Goal: Obtain resource: Download file/media

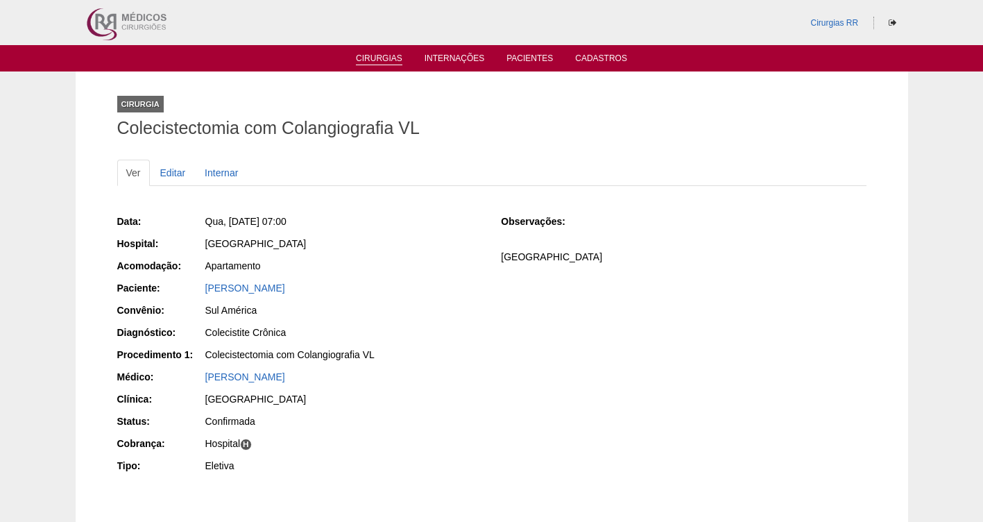
click at [389, 57] on link "Cirurgias" at bounding box center [379, 59] width 46 height 12
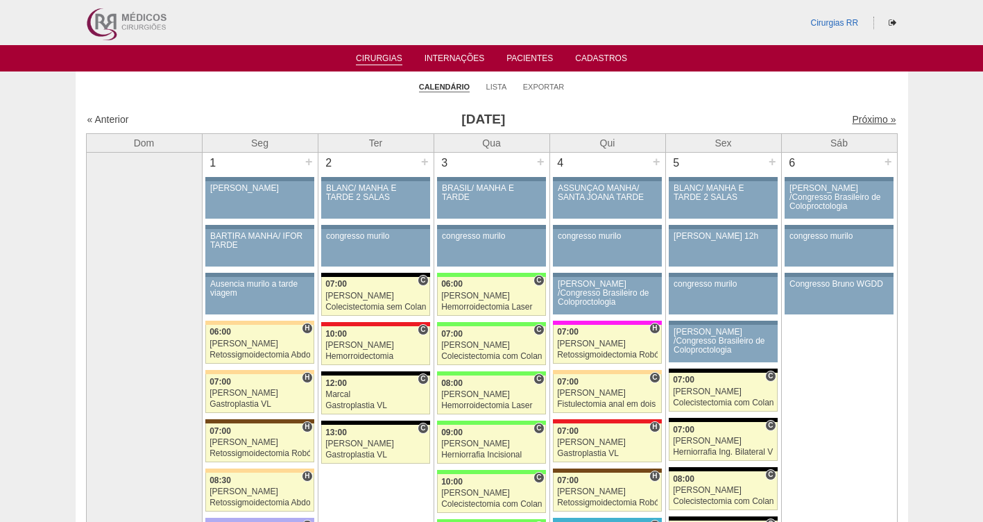
click at [866, 119] on link "Próximo »" at bounding box center [874, 119] width 44 height 11
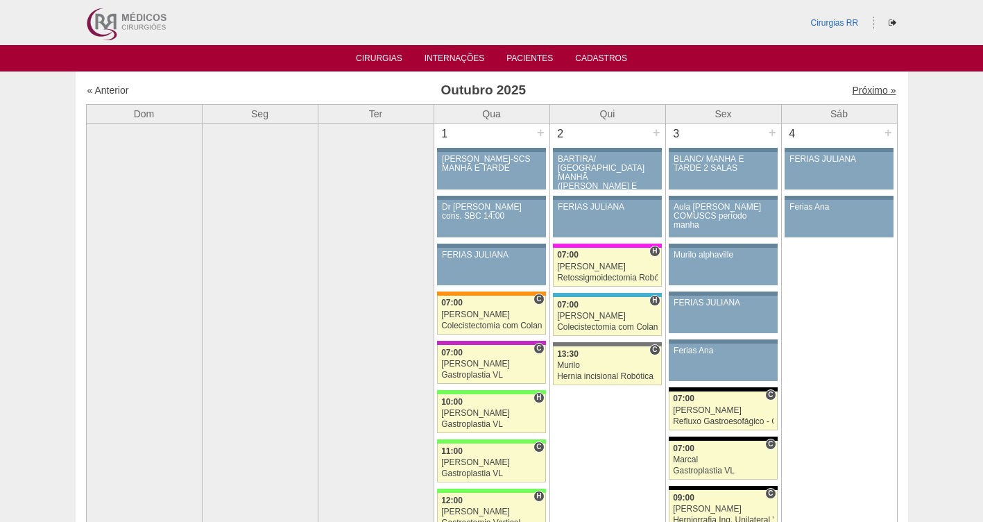
click at [858, 87] on link "Próximo »" at bounding box center [874, 90] width 44 height 11
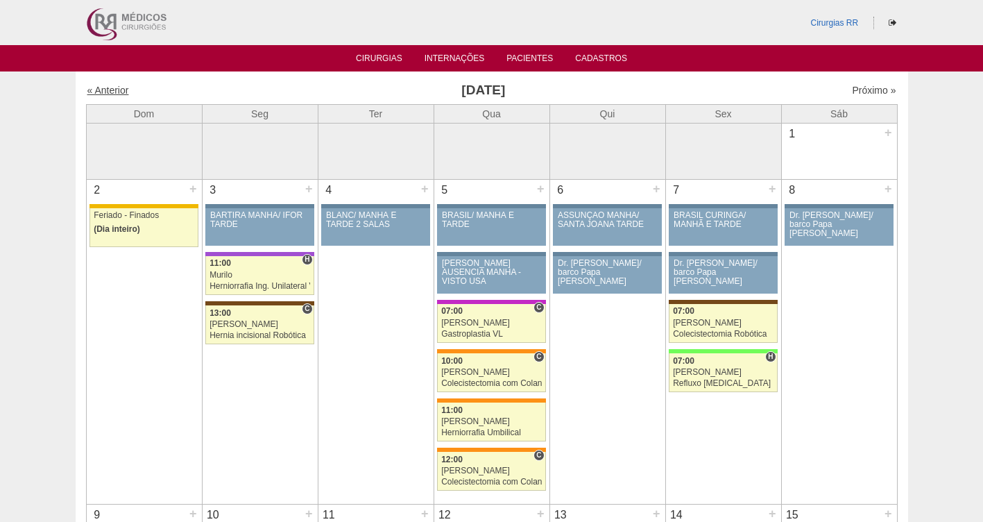
click at [111, 93] on link "« Anterior" at bounding box center [108, 90] width 42 height 11
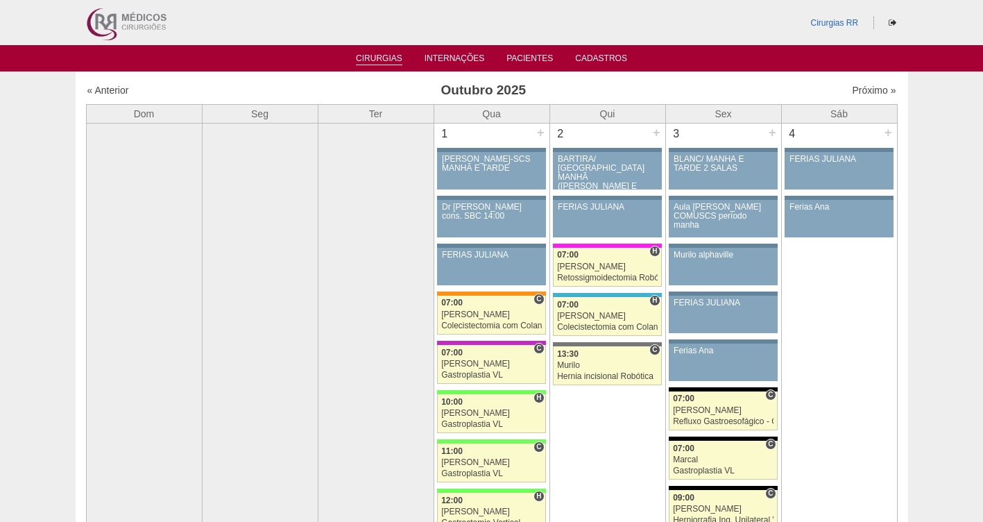
click at [383, 57] on link "Cirurgias" at bounding box center [379, 59] width 46 height 12
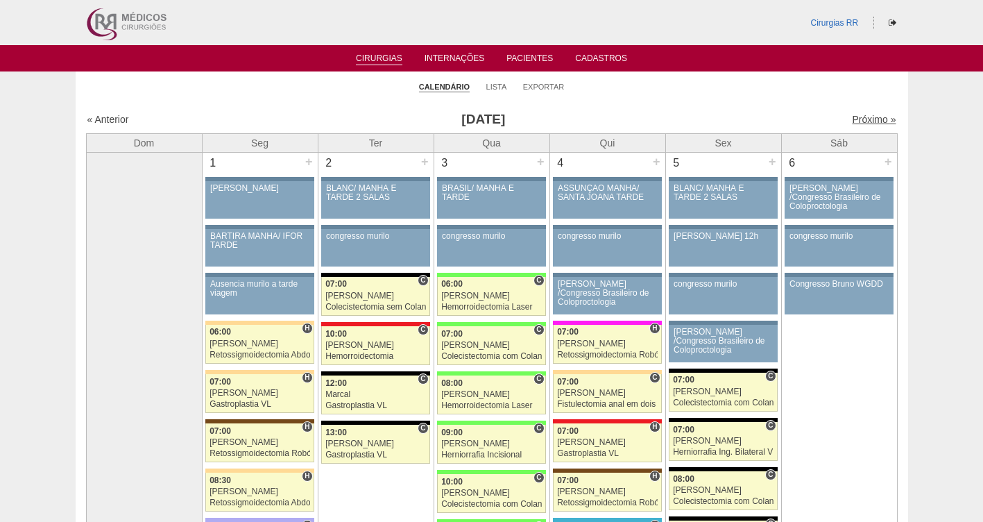
click at [855, 121] on link "Próximo »" at bounding box center [874, 119] width 44 height 11
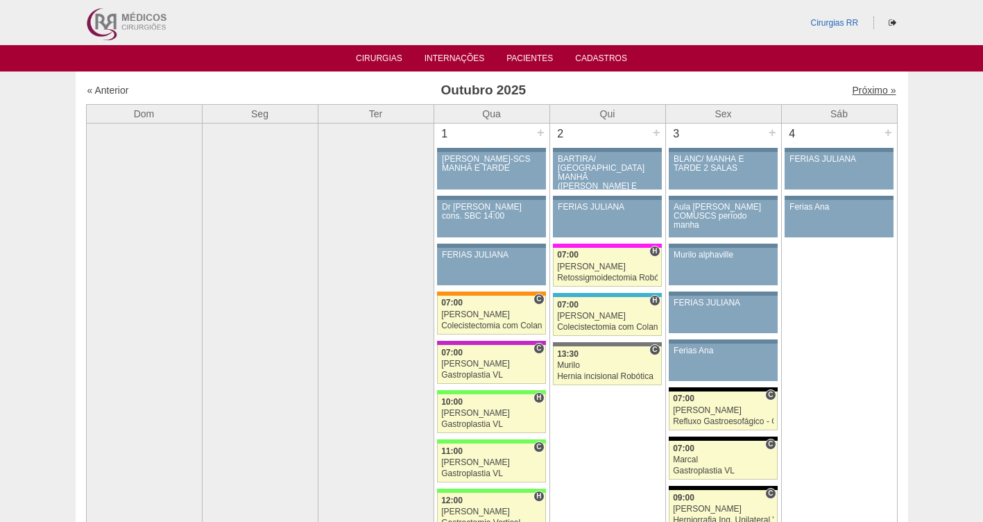
click at [857, 86] on link "Próximo »" at bounding box center [874, 90] width 44 height 11
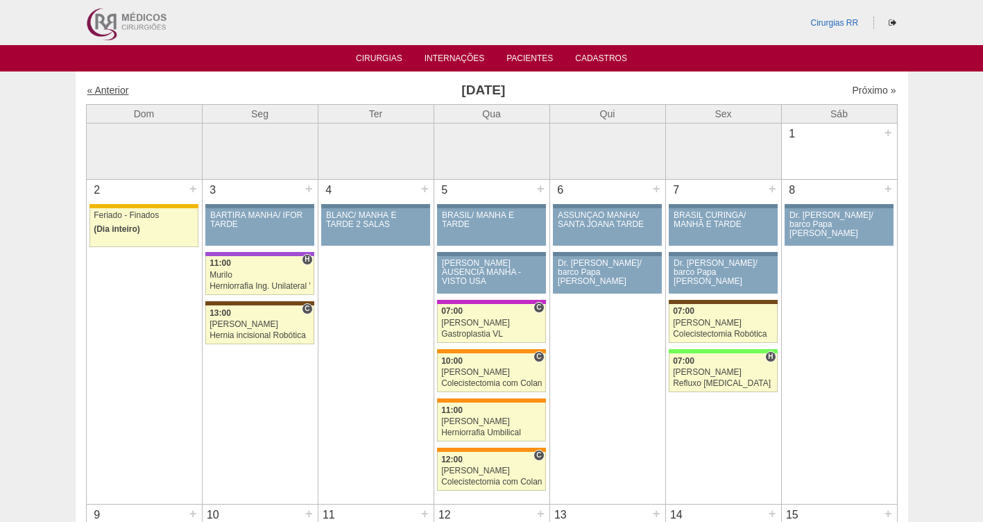
click at [114, 92] on link "« Anterior" at bounding box center [108, 90] width 42 height 11
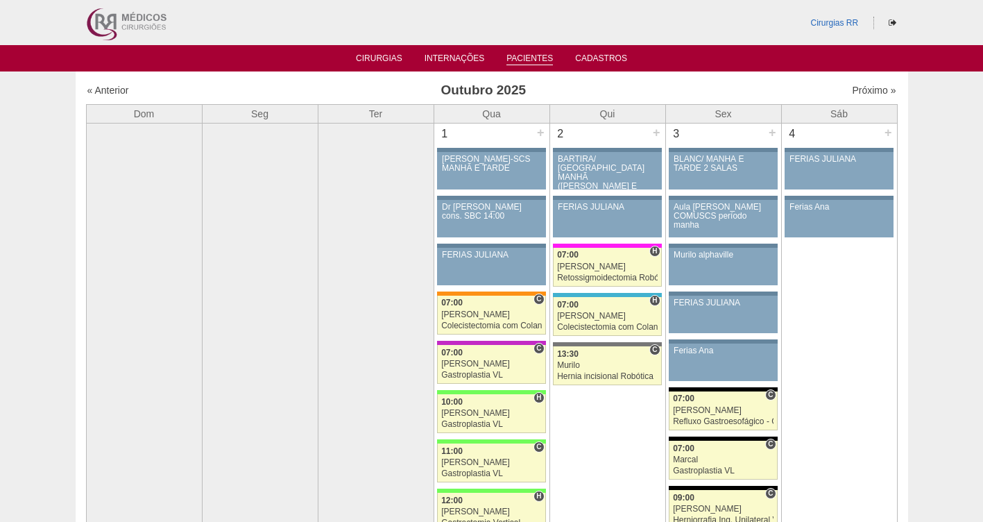
click at [522, 54] on link "Pacientes" at bounding box center [529, 59] width 46 height 12
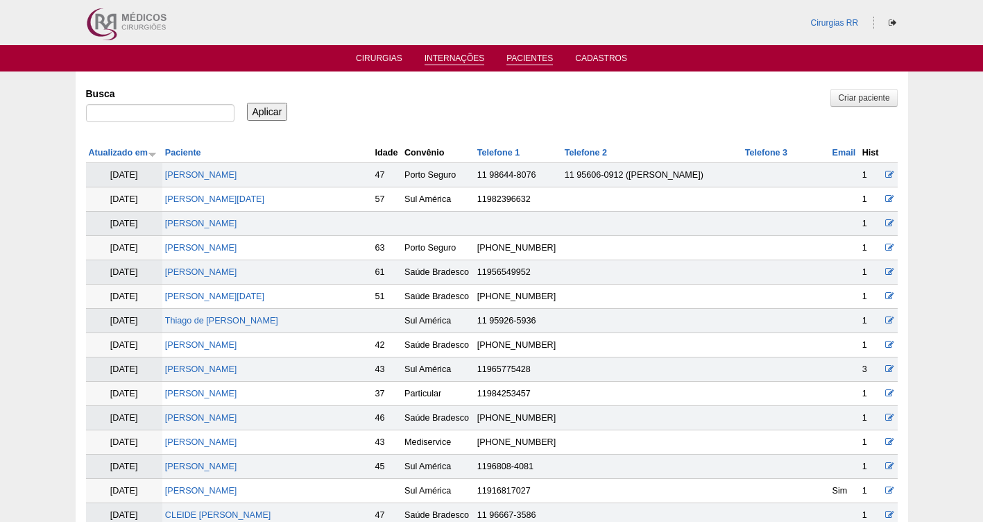
click at [467, 60] on link "Internações" at bounding box center [454, 59] width 60 height 12
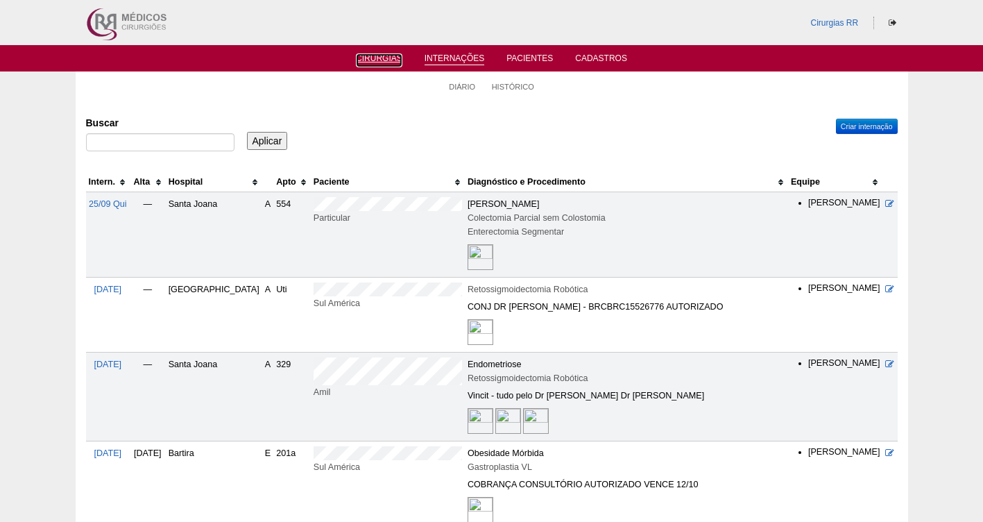
click at [379, 58] on link "Cirurgias" at bounding box center [379, 60] width 46 height 14
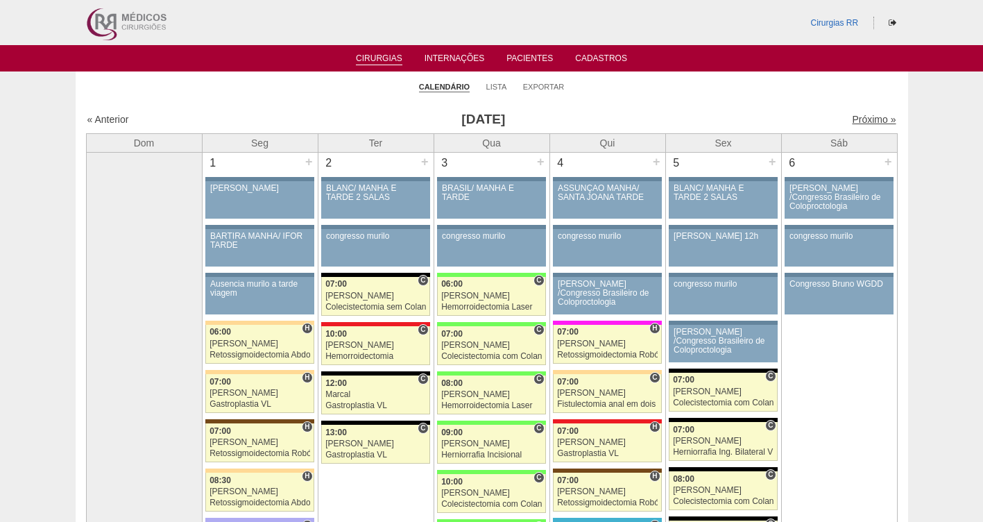
click at [859, 114] on link "Próximo »" at bounding box center [874, 119] width 44 height 11
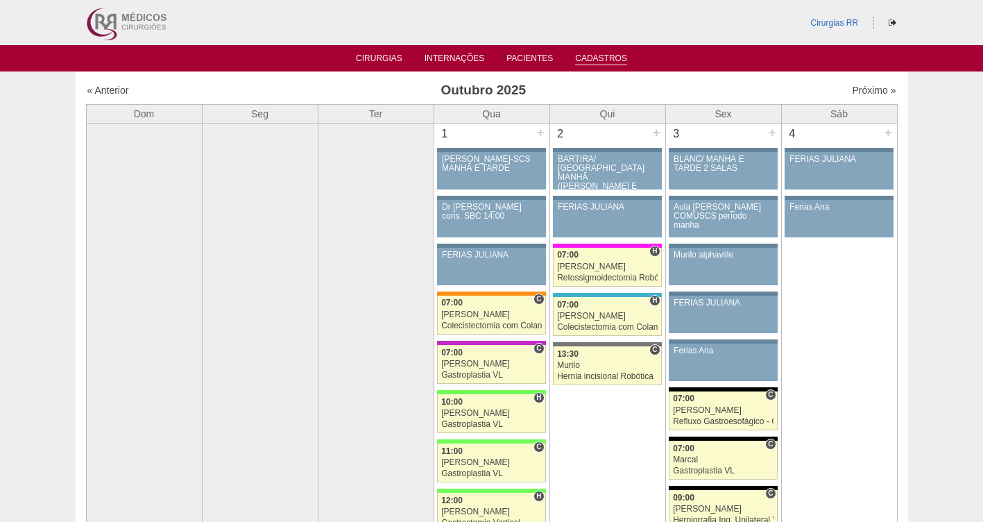
click at [594, 58] on link "Cadastros" at bounding box center [601, 59] width 52 height 12
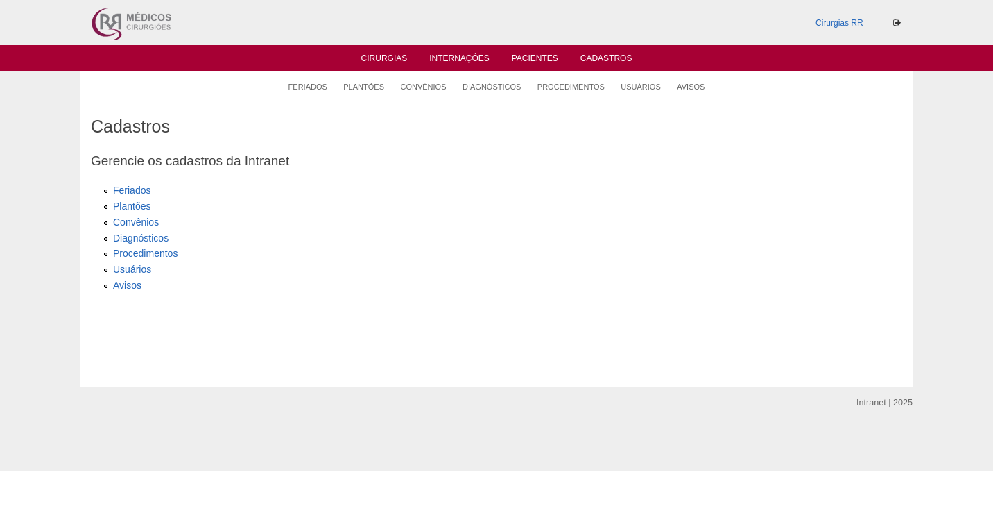
click at [541, 62] on link "Pacientes" at bounding box center [535, 59] width 46 height 12
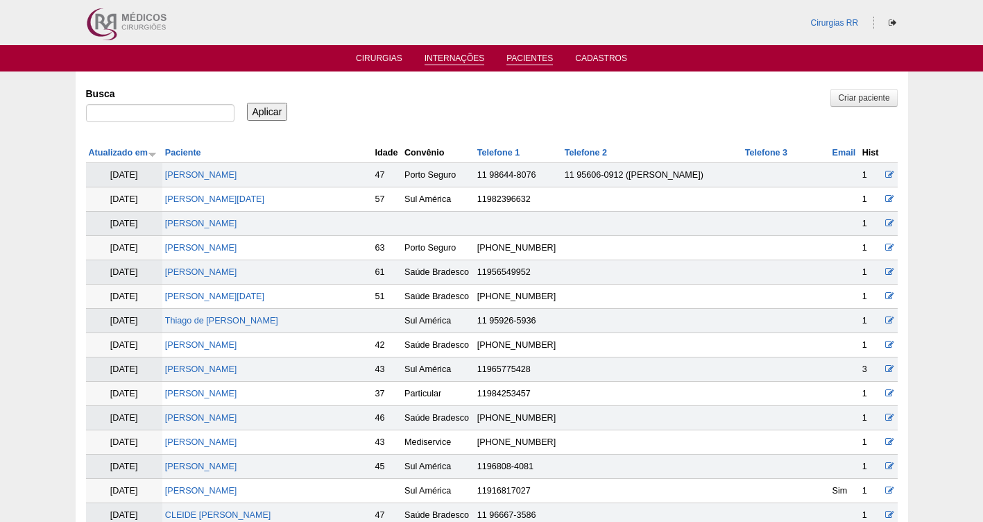
click at [470, 55] on link "Internações" at bounding box center [454, 59] width 60 height 12
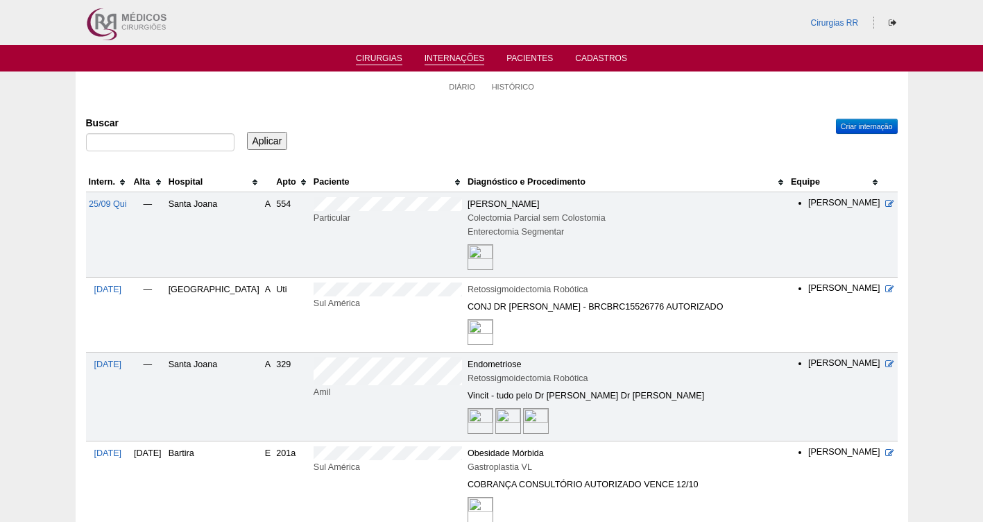
click at [388, 56] on link "Cirurgias" at bounding box center [379, 59] width 46 height 12
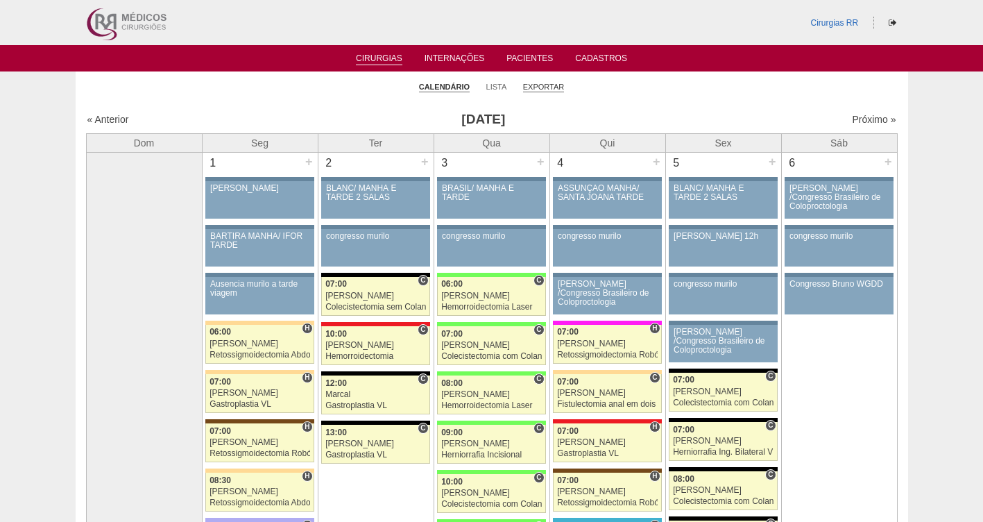
click at [544, 87] on link "Exportar" at bounding box center [544, 87] width 42 height 10
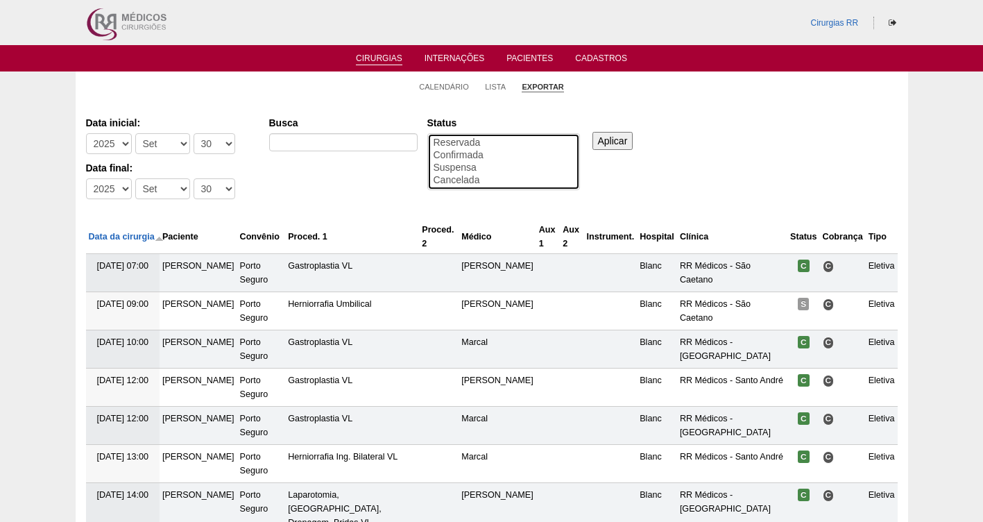
select select "conf"
click at [491, 154] on option "Confirmada" at bounding box center [503, 155] width 143 height 12
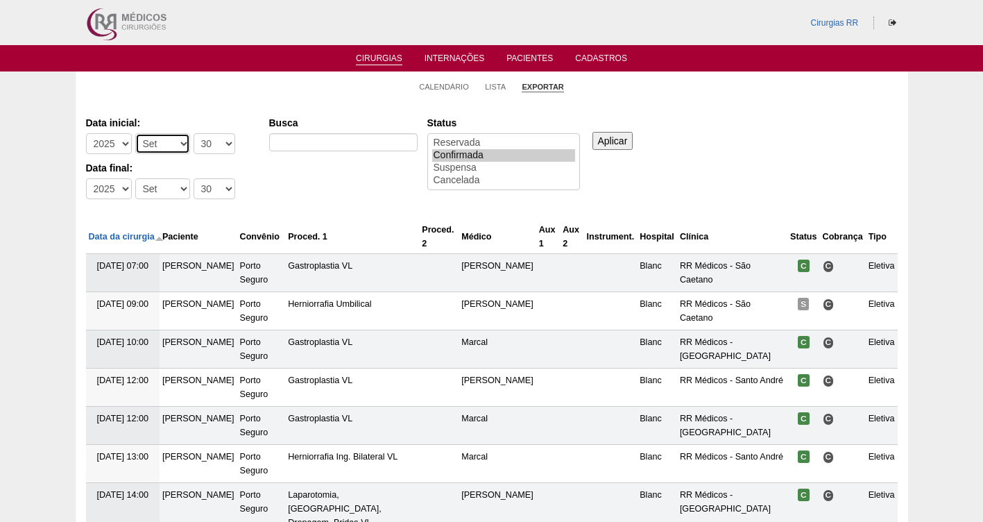
click at [175, 142] on select "-Mês Jan Fev Mar Abr Mai Jun Jul Ago Set Out Nov Dez" at bounding box center [162, 143] width 55 height 21
select select "10"
click at [135, 133] on select "-Mês Jan Fev Mar Abr Mai Jun Jul Ago Set Out Nov Dez" at bounding box center [162, 143] width 55 height 21
click at [218, 146] on select "-Dia 1 2 3 4 5 6 7 8 9 10 11 12 13 14 15 16 17 18 19 20 21 22 23 24 25 26 27 28…" at bounding box center [215, 143] width 42 height 21
select select "1"
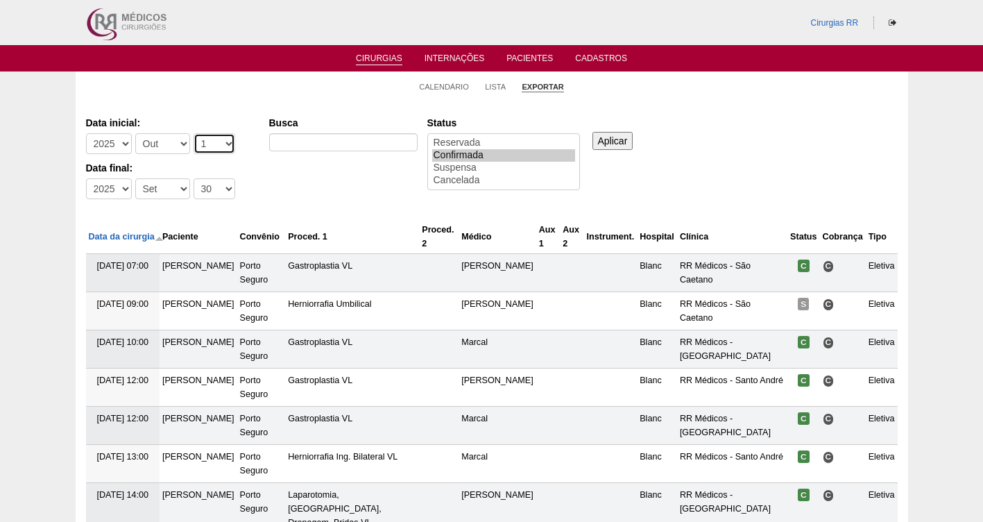
click at [194, 133] on select "-Dia 1 2 3 4 5 6 7 8 9 10 11 12 13 14 15 16 17 18 19 20 21 22 23 24 25 26 27 28…" at bounding box center [215, 143] width 42 height 21
click at [162, 190] on select "-Mês Jan Fev Mar Abr Mai Jun Jul Ago Set Out Nov Dez" at bounding box center [162, 188] width 55 height 21
select select "10"
click at [135, 178] on select "-Mês Jan Fev Mar Abr Mai Jun Jul Ago Set Out Nov Dez" at bounding box center [162, 188] width 55 height 21
click at [217, 188] on select "-Dia 1 2 3 4 5 6 7 8 9 10 11 12 13 14 15 16 17 18 19 20 21 22 23 24 25 26 27 28…" at bounding box center [215, 188] width 42 height 21
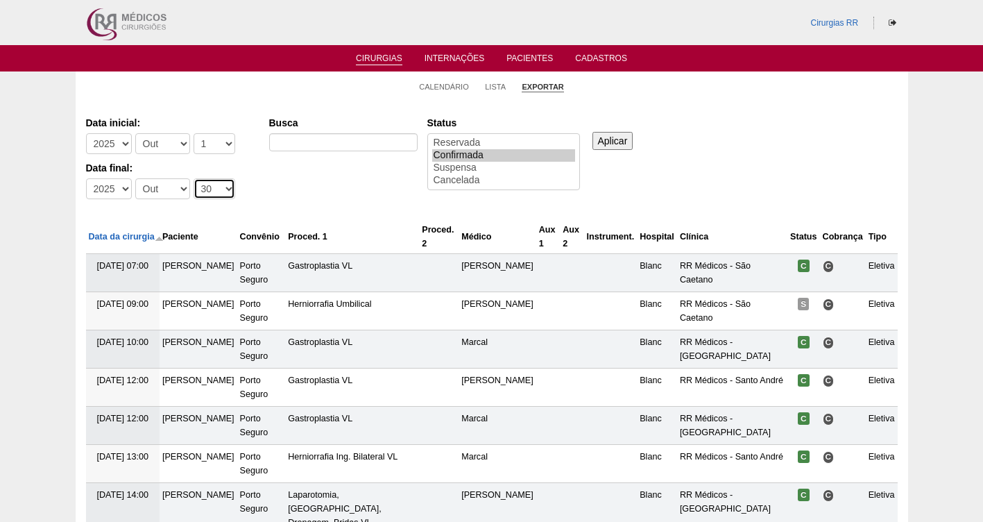
click at [194, 178] on select "-Dia 1 2 3 4 5 6 7 8 9 10 11 12 13 14 15 16 17 18 19 20 21 22 23 24 25 26 27 28…" at bounding box center [215, 188] width 42 height 21
click at [218, 186] on select "-Dia 1 2 3 4 5 6 7 8 9 10 11 12 13 14 15 16 17 18 19 20 21 22 23 24 25 26 27 28…" at bounding box center [215, 188] width 42 height 21
select select "31"
click at [194, 178] on select "-Dia 1 2 3 4 5 6 7 8 9 10 11 12 13 14 15 16 17 18 19 20 21 22 23 24 25 26 27 28…" at bounding box center [215, 188] width 42 height 21
click at [613, 143] on input "Aplicar" at bounding box center [612, 141] width 41 height 18
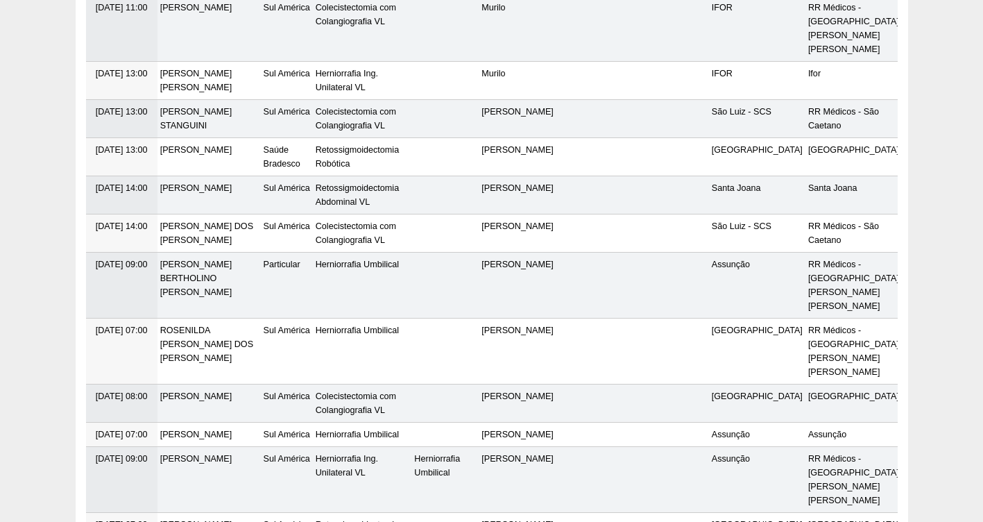
scroll to position [4336, 0]
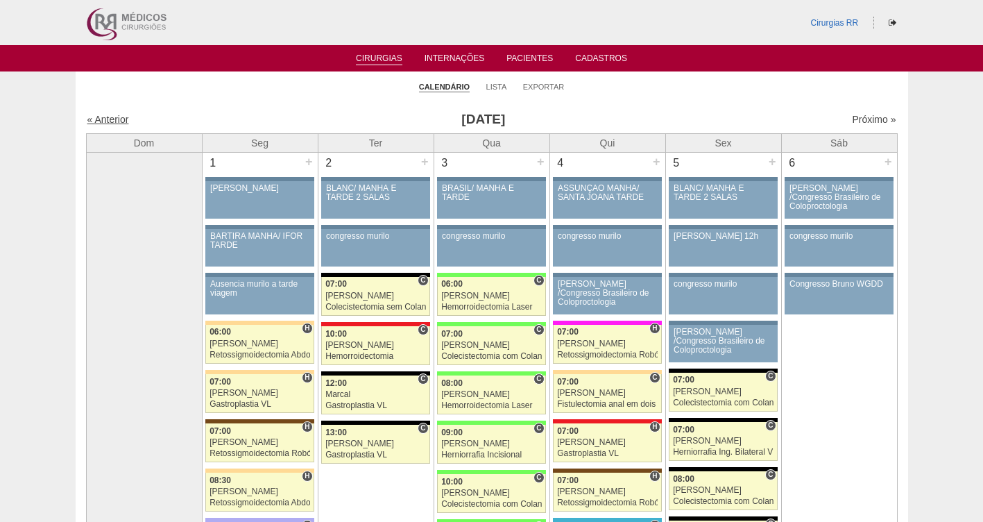
click at [114, 114] on link "« Anterior" at bounding box center [108, 119] width 42 height 11
click at [117, 119] on link "« Anterior" at bounding box center [108, 119] width 42 height 11
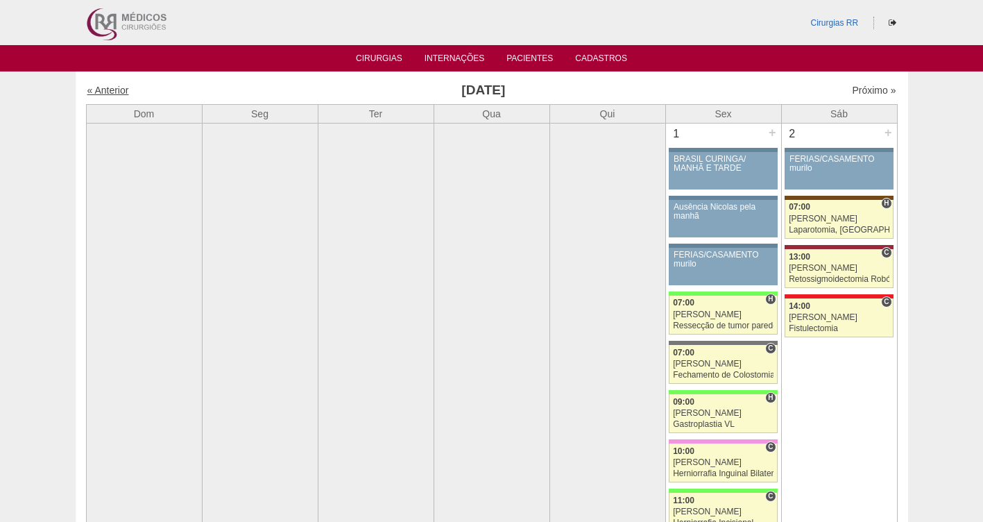
click at [108, 90] on link "« Anterior" at bounding box center [108, 90] width 42 height 11
click at [106, 89] on link "« Anterior" at bounding box center [108, 90] width 42 height 11
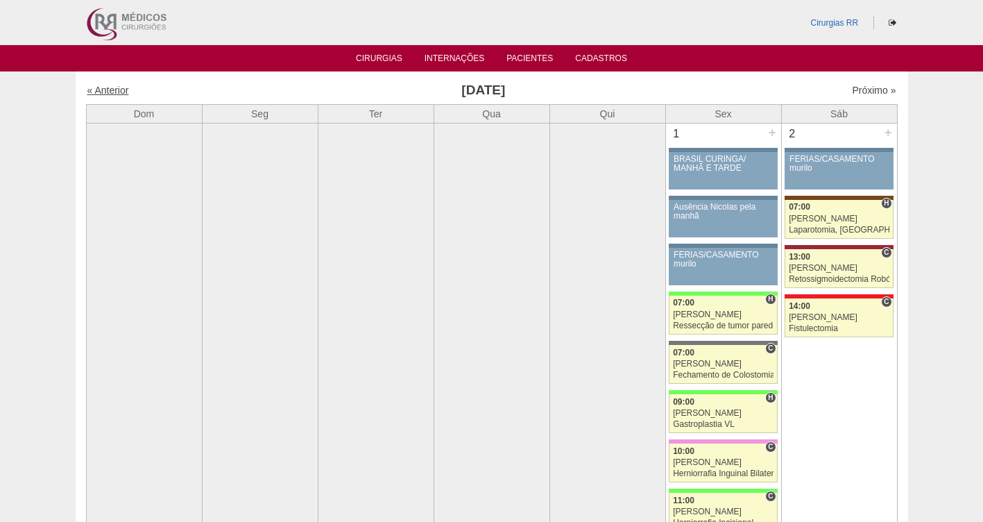
click at [106, 89] on link "« Anterior" at bounding box center [108, 90] width 42 height 11
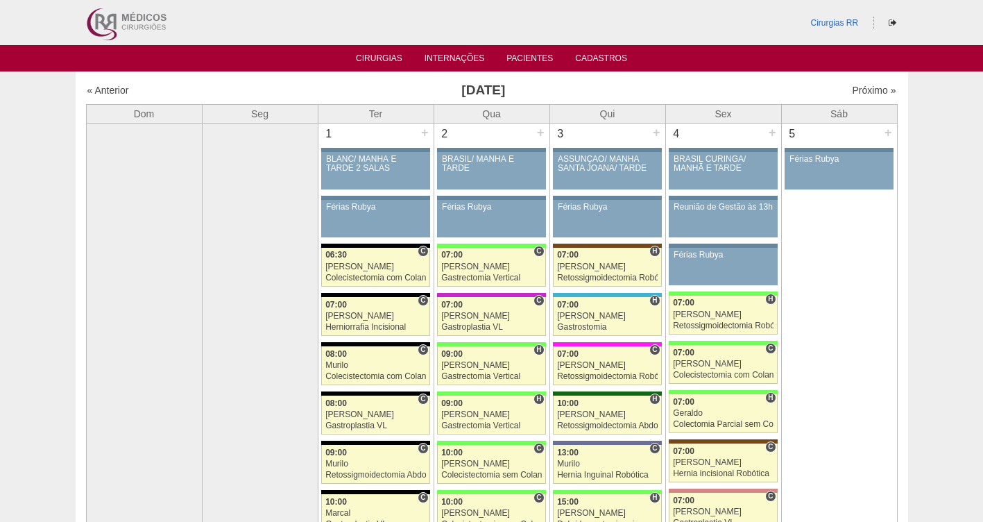
click at [107, 89] on link "« Anterior" at bounding box center [108, 90] width 42 height 11
drag, startPoint x: 0, startPoint y: 0, endPoint x: 108, endPoint y: 90, distance: 140.3
click at [108, 90] on link "« Anterior" at bounding box center [108, 90] width 42 height 11
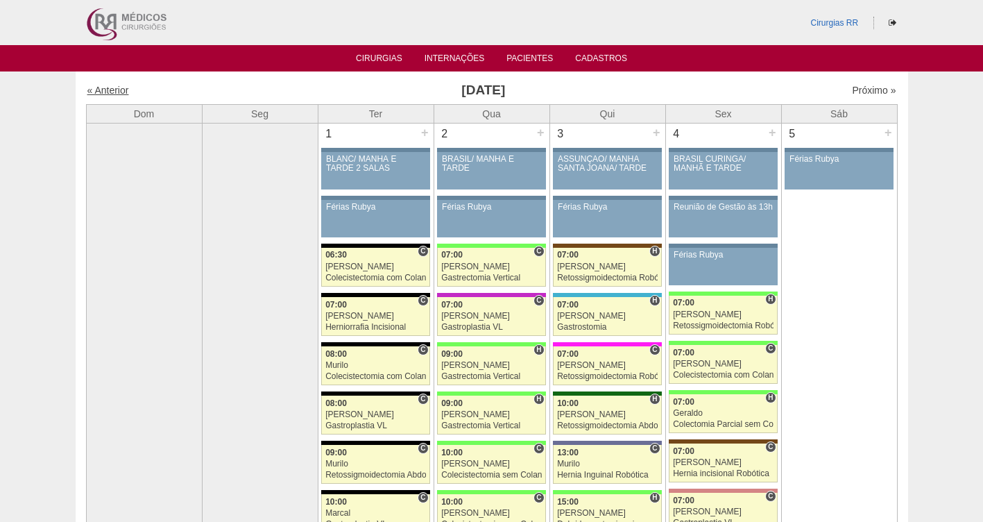
click at [108, 90] on link "« Anterior" at bounding box center [108, 90] width 42 height 11
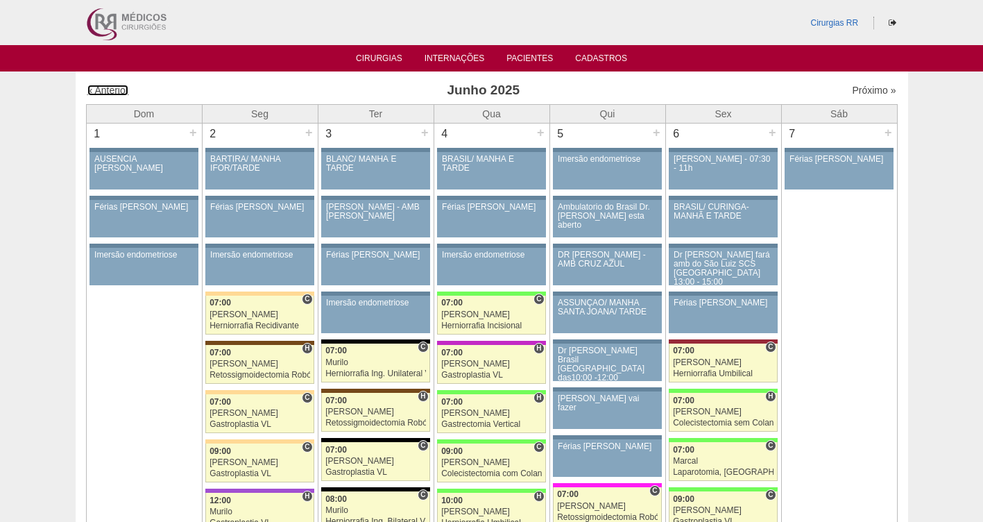
click at [108, 90] on link "« Anterior" at bounding box center [108, 90] width 42 height 11
click at [108, 92] on link "« Anterior" at bounding box center [108, 90] width 42 height 11
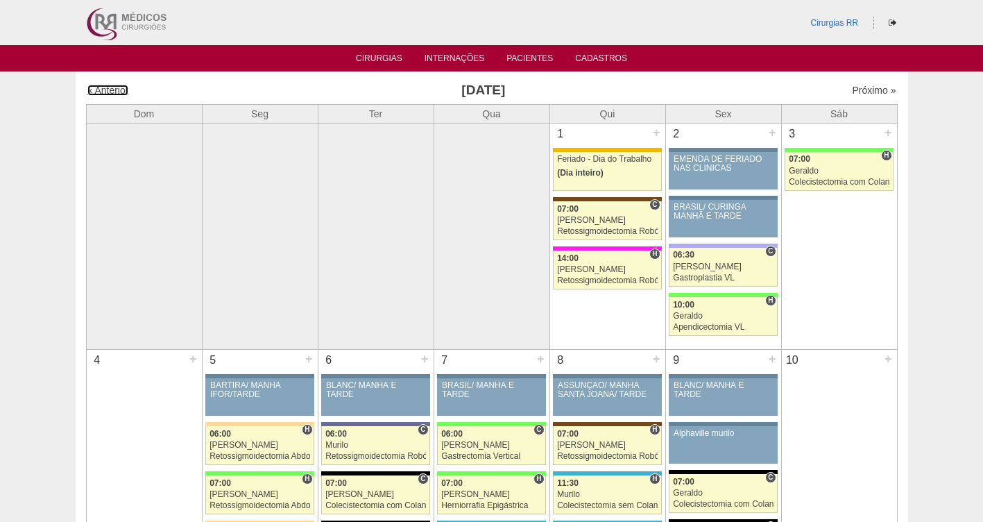
click at [108, 92] on link "« Anterior" at bounding box center [108, 90] width 42 height 11
drag, startPoint x: 0, startPoint y: 0, endPoint x: 107, endPoint y: 92, distance: 141.1
click at [107, 92] on link "« Anterior" at bounding box center [108, 90] width 42 height 11
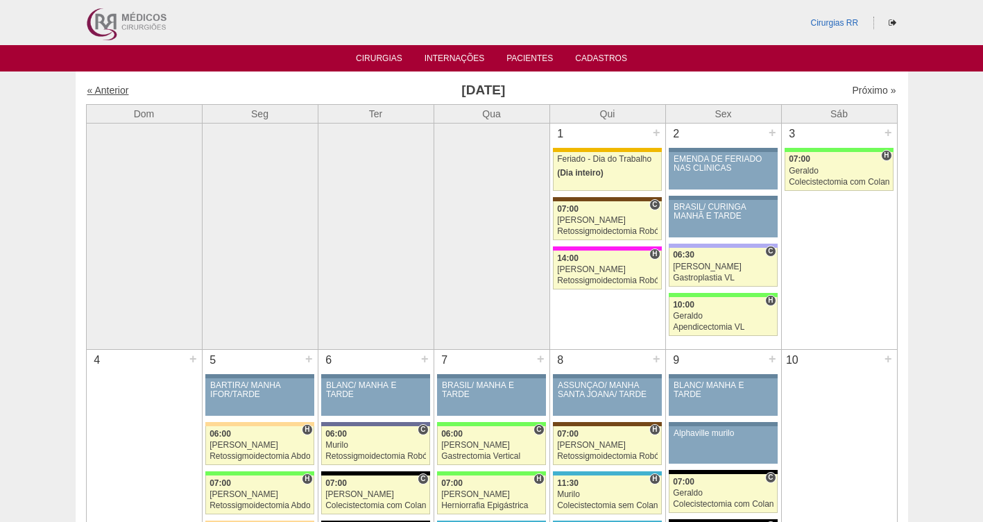
click at [107, 92] on link "« Anterior" at bounding box center [108, 90] width 42 height 11
click at [108, 91] on link "« Anterior" at bounding box center [108, 90] width 42 height 11
click at [109, 90] on link "« Anterior" at bounding box center [108, 90] width 42 height 11
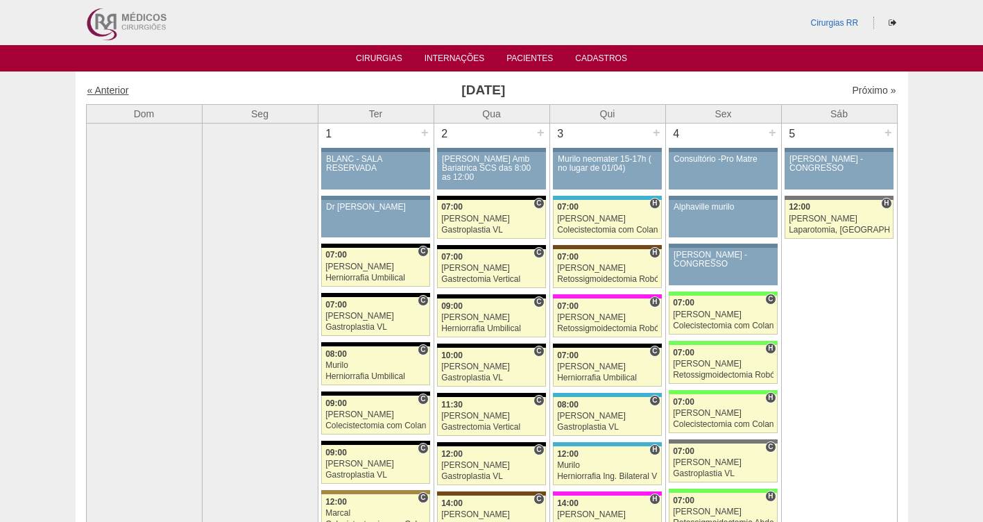
click at [110, 90] on link "« Anterior" at bounding box center [108, 90] width 42 height 11
click at [110, 91] on link "« Anterior" at bounding box center [108, 90] width 42 height 11
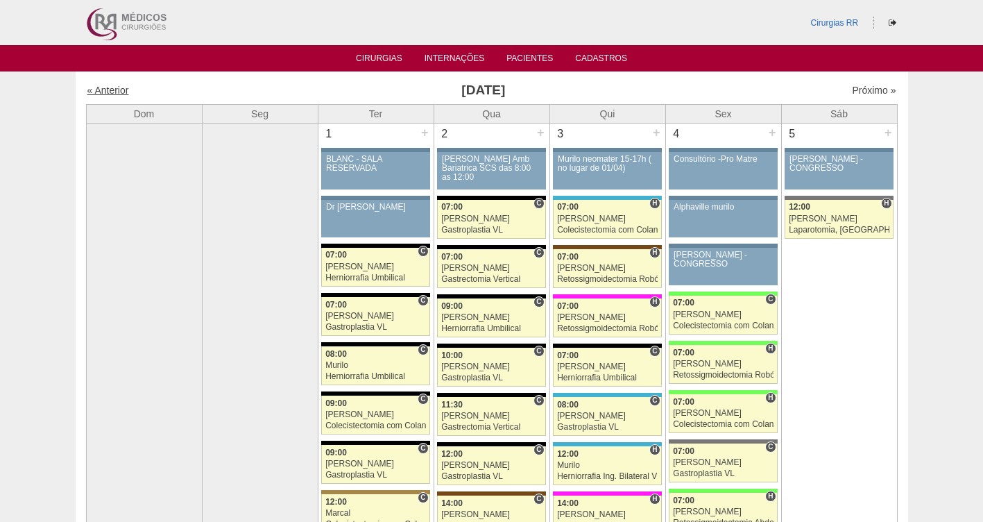
click at [110, 91] on link "« Anterior" at bounding box center [108, 90] width 42 height 11
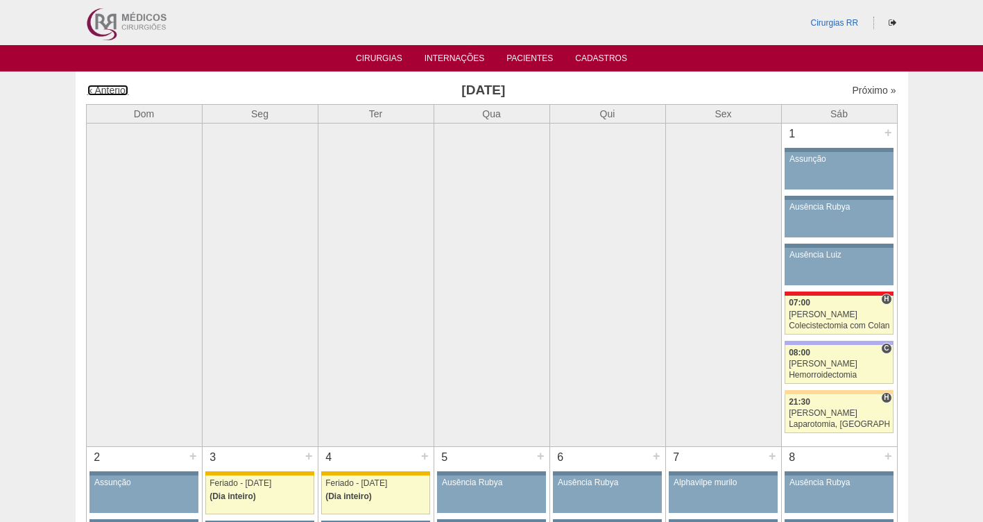
click at [110, 91] on link "« Anterior" at bounding box center [108, 90] width 42 height 11
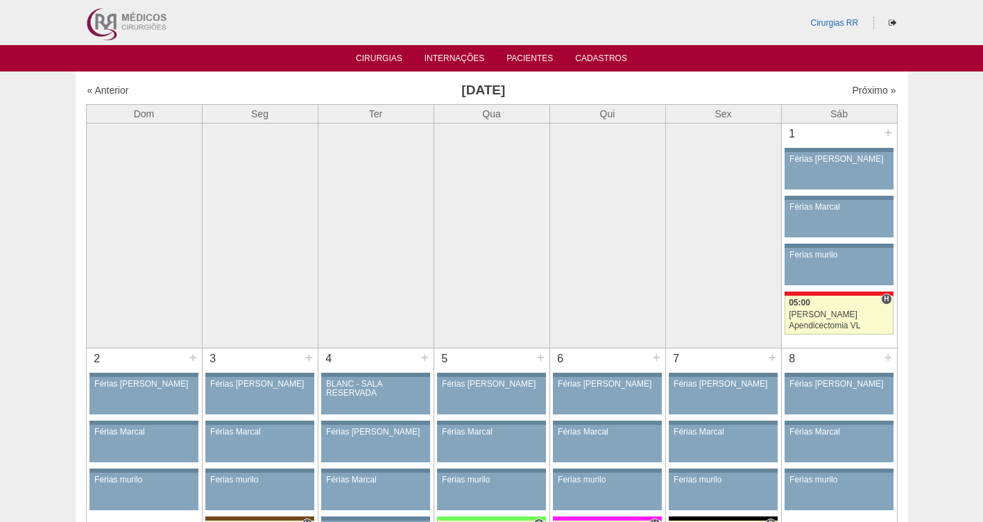
click at [110, 91] on link "« Anterior" at bounding box center [108, 90] width 42 height 11
click at [111, 91] on link "« Anterior" at bounding box center [108, 90] width 42 height 11
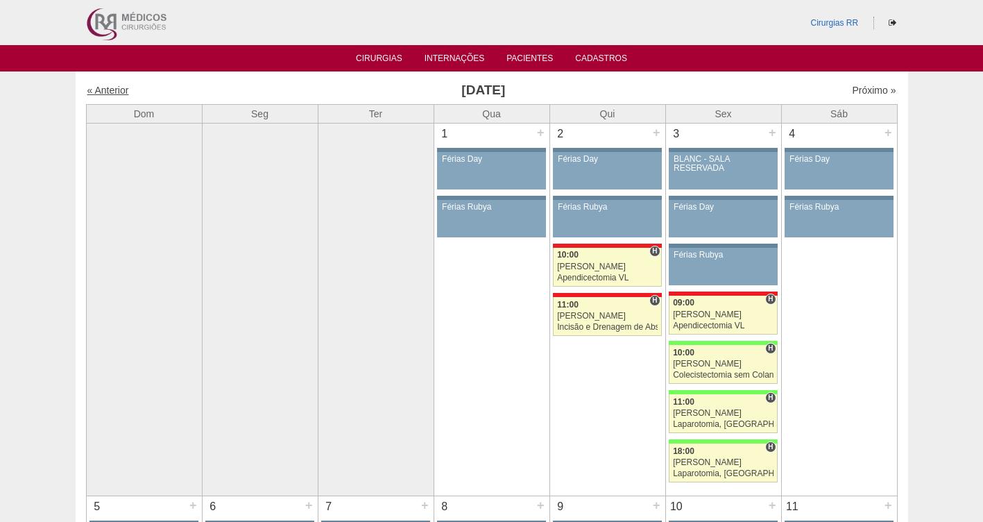
drag, startPoint x: 0, startPoint y: 0, endPoint x: 112, endPoint y: 92, distance: 144.4
click at [112, 92] on link "« Anterior" at bounding box center [108, 90] width 42 height 11
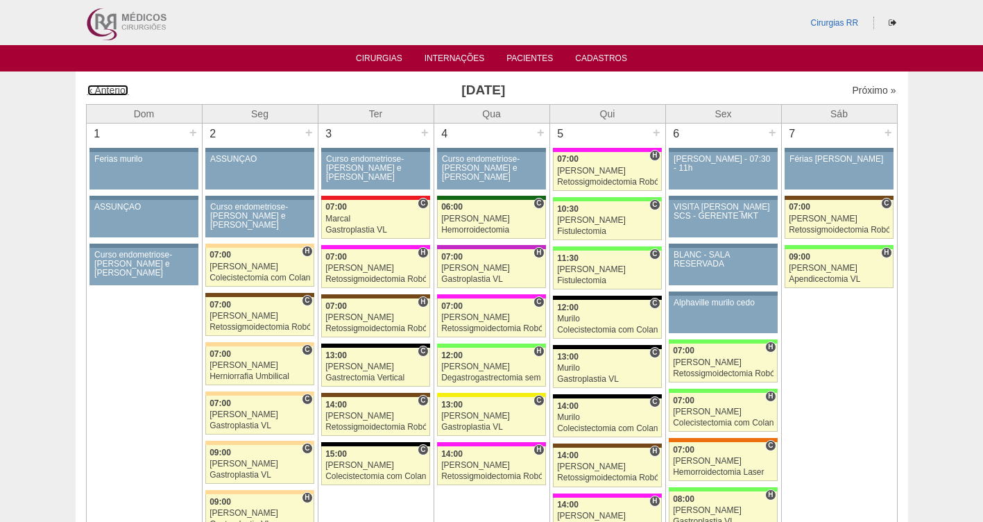
click at [112, 92] on link "« Anterior" at bounding box center [108, 90] width 42 height 11
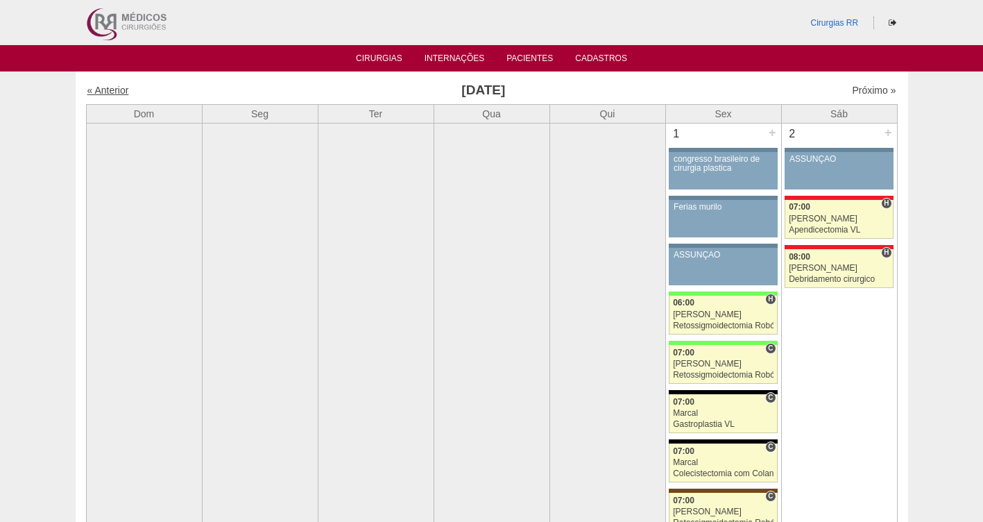
click at [112, 92] on link "« Anterior" at bounding box center [108, 90] width 42 height 11
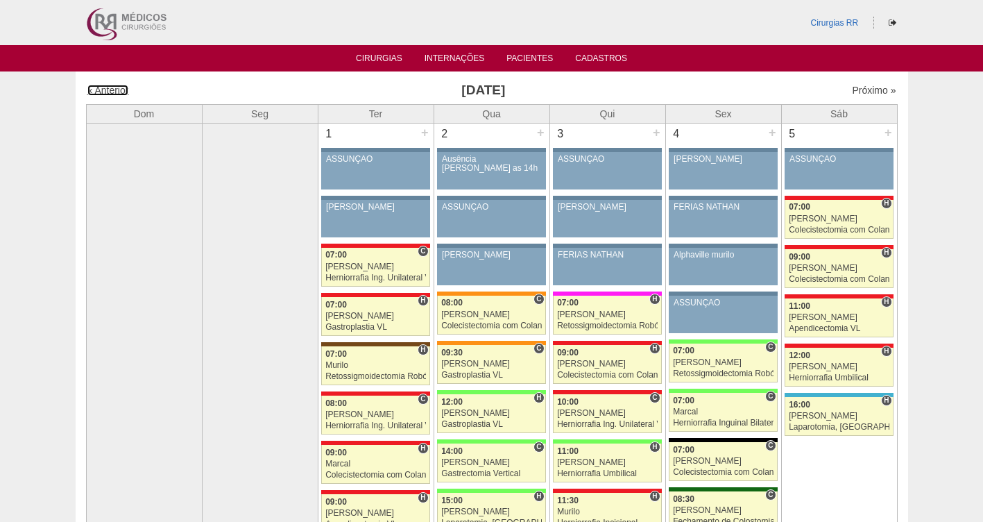
click at [112, 92] on link "« Anterior" at bounding box center [108, 90] width 42 height 11
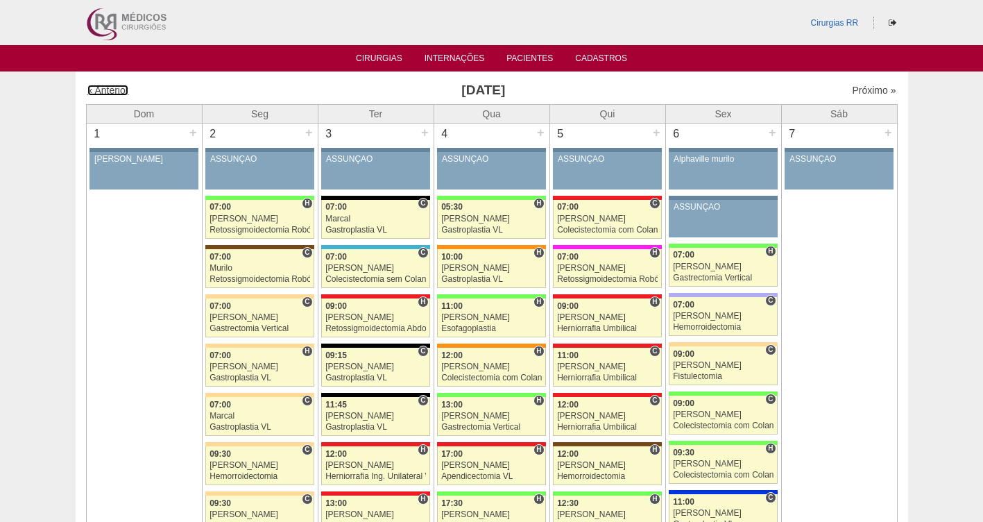
click at [112, 92] on link "« Anterior" at bounding box center [108, 90] width 42 height 11
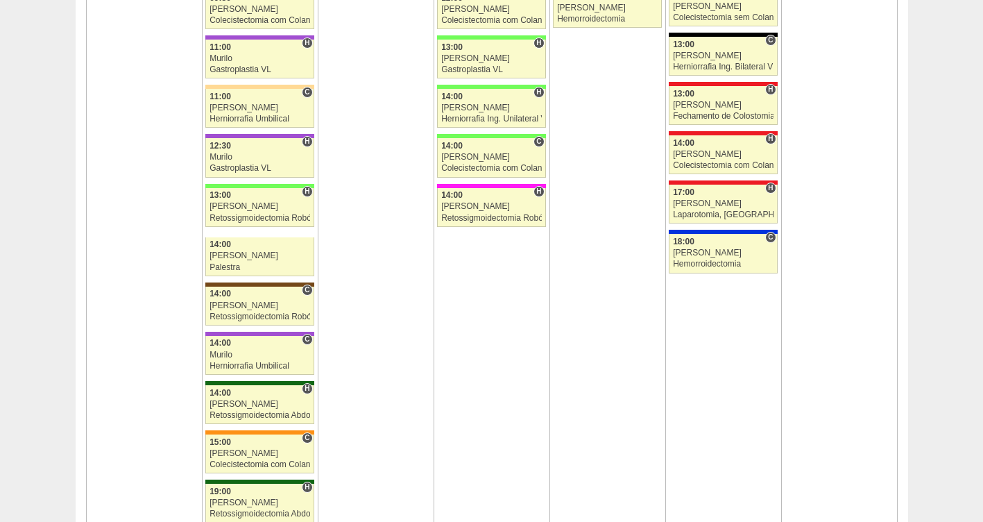
scroll to position [3090, 0]
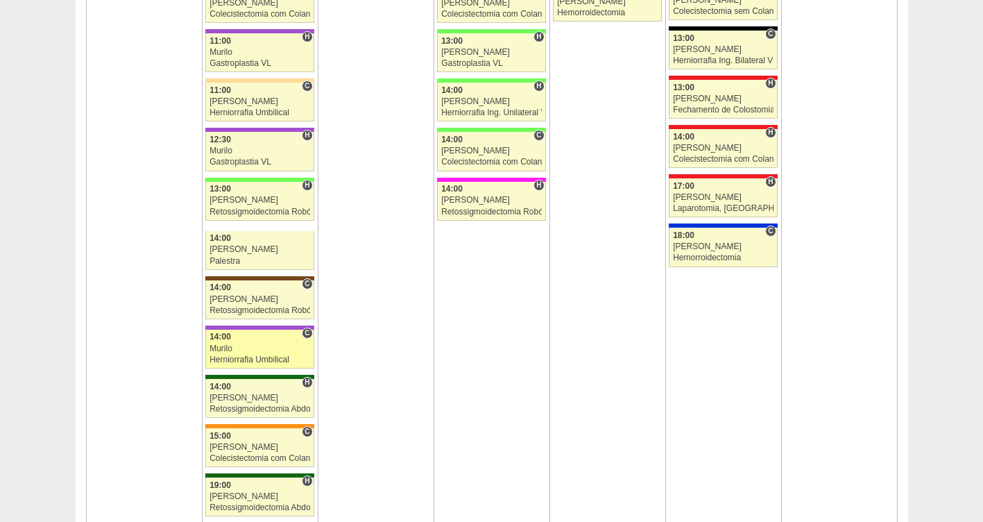
click at [244, 350] on div "Murilo" at bounding box center [259, 348] width 101 height 9
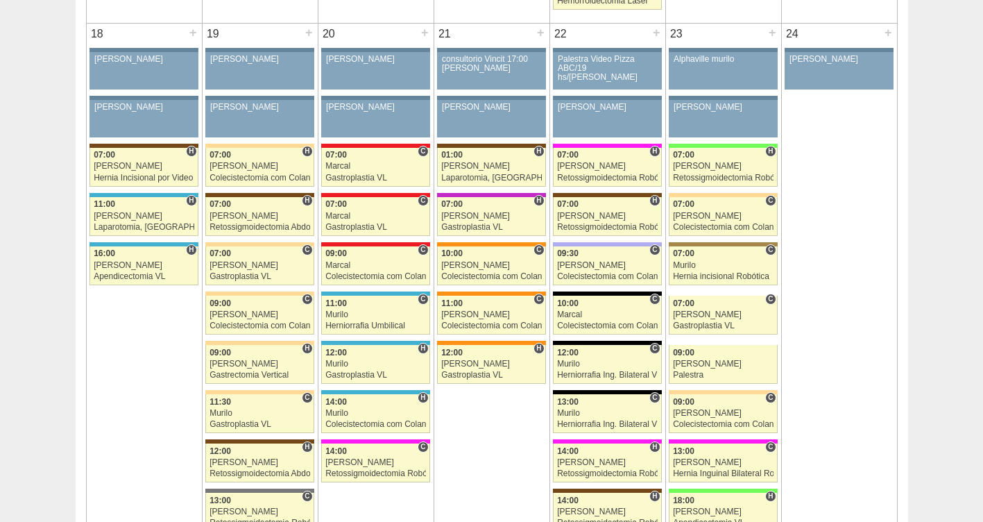
scroll to position [2050, 0]
